Goal: Information Seeking & Learning: Learn about a topic

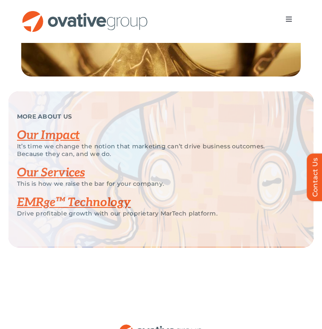
scroll to position [1656, 0]
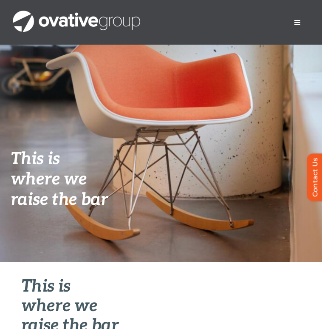
scroll to position [82, 0]
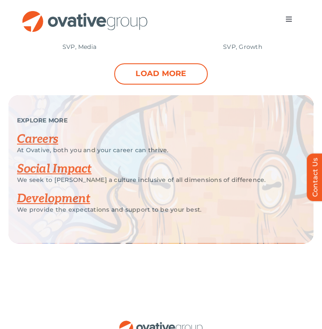
scroll to position [1099, 0]
click at [71, 209] on p "We provide the expectations and support to be your best." at bounding box center [154, 210] width 275 height 8
click at [72, 204] on link "Development" at bounding box center [53, 199] width 73 height 14
